Goal: Navigation & Orientation: Find specific page/section

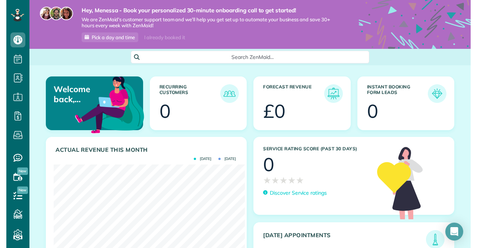
scroll to position [85, 192]
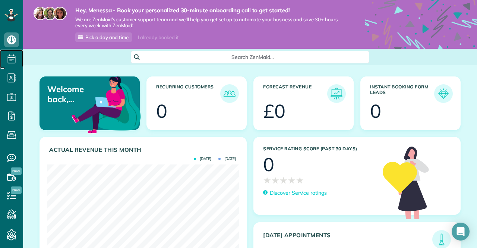
click at [9, 60] on icon at bounding box center [11, 58] width 15 height 15
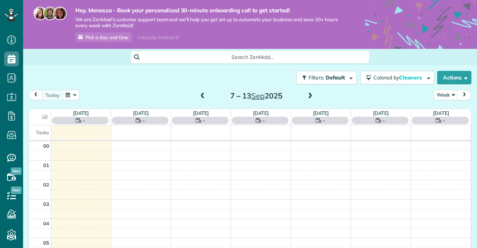
scroll to position [136, 0]
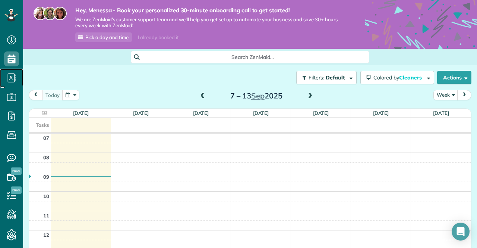
click at [12, 80] on icon at bounding box center [11, 77] width 15 height 15
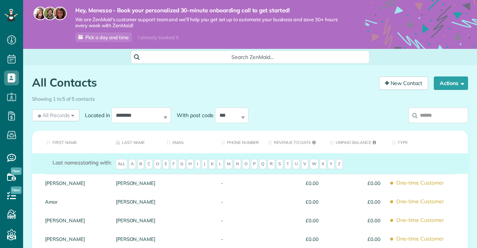
scroll to position [3, 3]
click at [10, 117] on use at bounding box center [11, 116] width 7 height 9
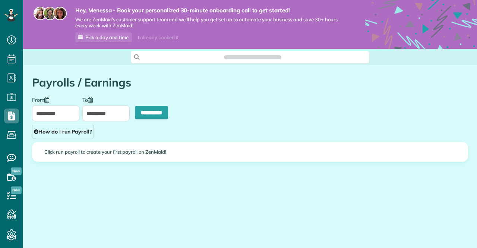
scroll to position [3, 3]
type input "**********"
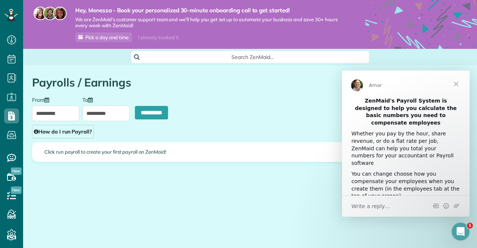
scroll to position [0, 0]
click at [10, 66] on span "Scheduling" at bounding box center [11, 66] width 15 height 0
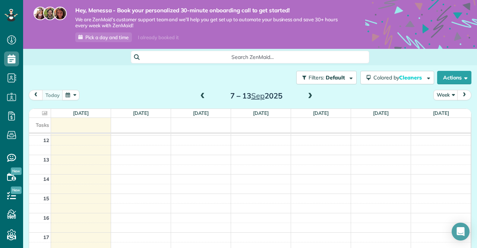
scroll to position [239, 0]
click at [10, 135] on icon at bounding box center [11, 135] width 15 height 15
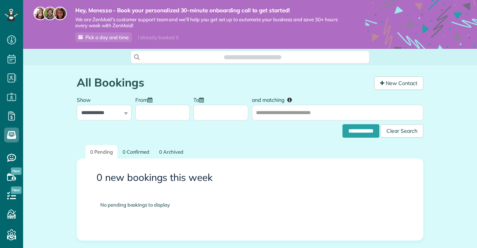
scroll to position [3, 3]
click at [10, 123] on span "Payroll / Earnings" at bounding box center [11, 123] width 15 height 0
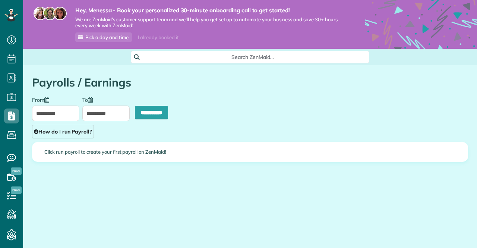
scroll to position [3, 3]
type input "**********"
click at [10, 47] on span "Dashboard" at bounding box center [11, 47] width 15 height 0
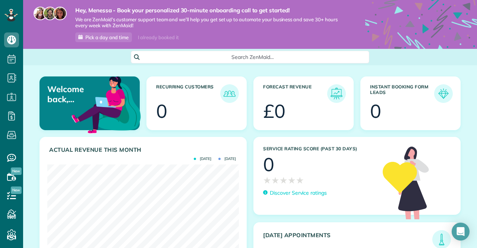
scroll to position [3, 0]
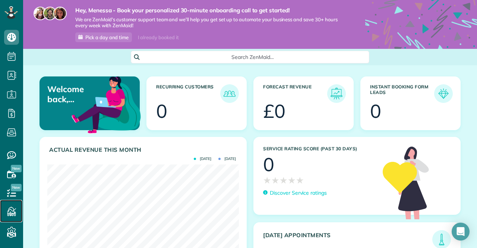
click at [10, 216] on icon at bounding box center [11, 211] width 15 height 15
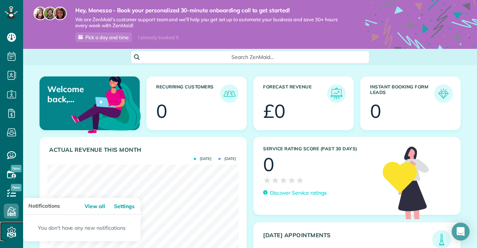
click at [12, 232] on use at bounding box center [11, 231] width 9 height 9
